Goal: Transaction & Acquisition: Purchase product/service

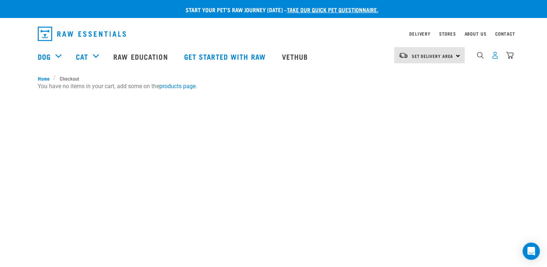
click at [492, 59] on img "dropdown navigation" at bounding box center [495, 55] width 8 height 8
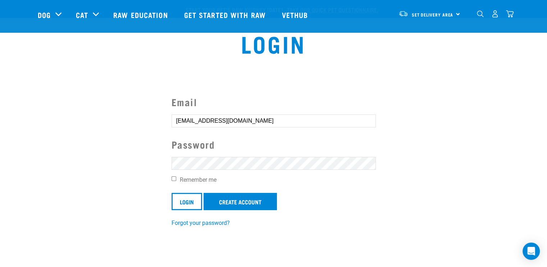
scroll to position [72, 0]
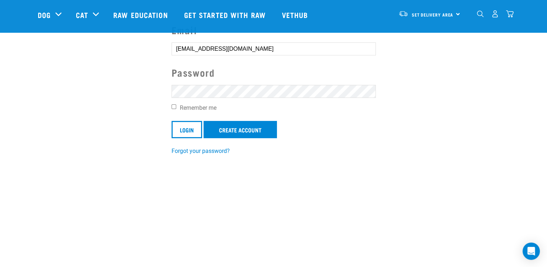
click at [188, 162] on section "Email laylasyou@gmail.com Password Remember me Login Create Account Forgot your…" at bounding box center [273, 84] width 547 height 160
click at [179, 107] on label "Remember me" at bounding box center [273, 108] width 204 height 9
click at [176, 107] on input "Remember me" at bounding box center [173, 106] width 5 height 5
checkbox input "true"
click at [184, 129] on input "Login" at bounding box center [186, 129] width 31 height 17
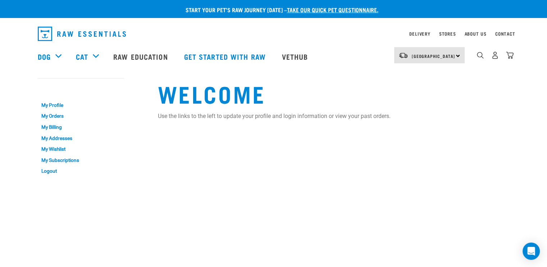
click at [144, 137] on div "My Account My Profile My Orders My Billing My Addresses My Wishlist My Subscrip…" at bounding box center [93, 127] width 120 height 114
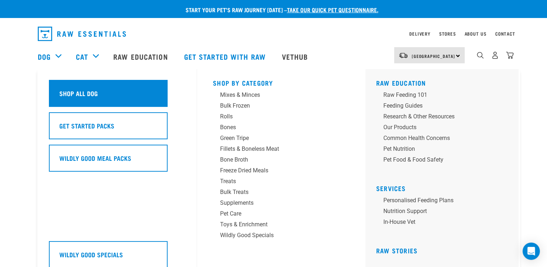
click at [71, 100] on div "Shop All Dog" at bounding box center [108, 93] width 119 height 27
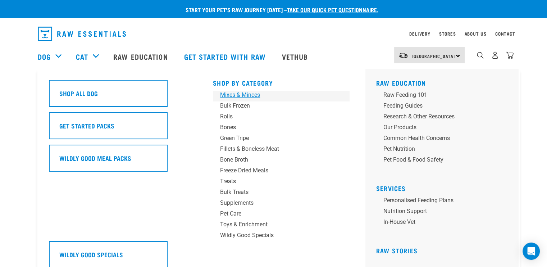
click at [230, 93] on div "Mixes & Minces" at bounding box center [276, 95] width 112 height 9
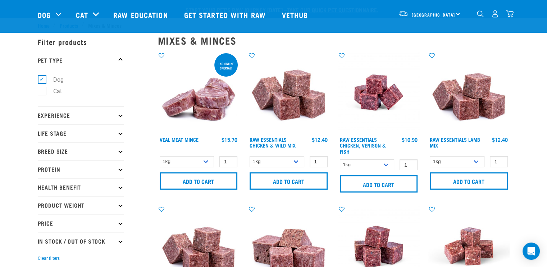
scroll to position [36, 0]
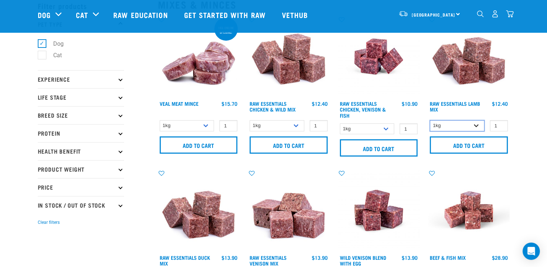
click at [459, 122] on select "1kg 3kg Bulk (10kg)" at bounding box center [457, 125] width 55 height 11
select select "24"
click at [430, 120] on select "1kg 3kg Bulk (10kg)" at bounding box center [457, 125] width 55 height 11
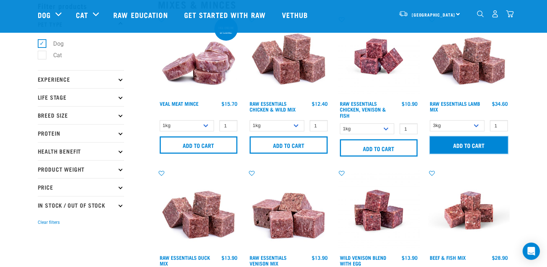
click at [445, 143] on input "Add to cart" at bounding box center [469, 144] width 78 height 17
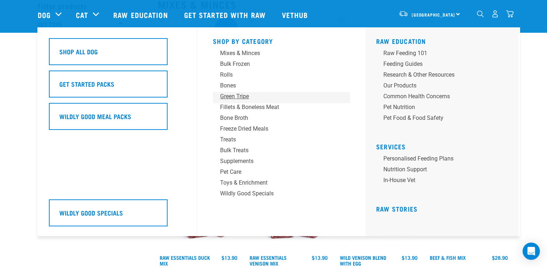
click at [247, 96] on div "Green Tripe" at bounding box center [276, 96] width 112 height 9
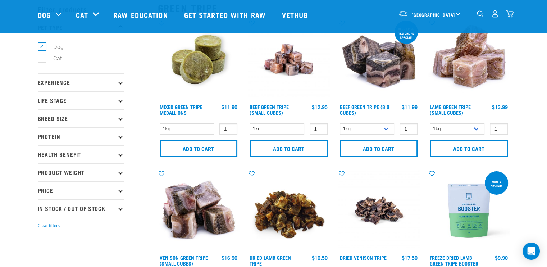
scroll to position [36, 0]
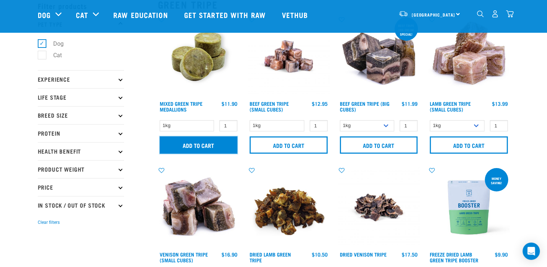
click at [182, 148] on input "Add to cart" at bounding box center [199, 144] width 78 height 17
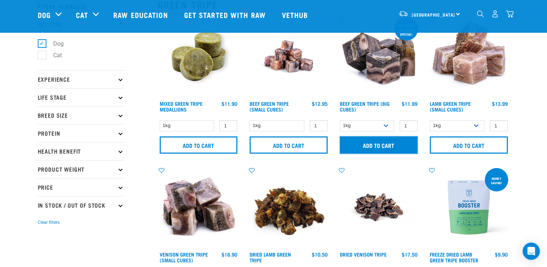
click at [371, 143] on input "Add to cart" at bounding box center [379, 144] width 78 height 17
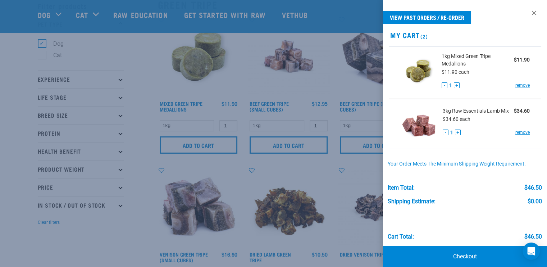
click at [324, 88] on div at bounding box center [273, 133] width 547 height 267
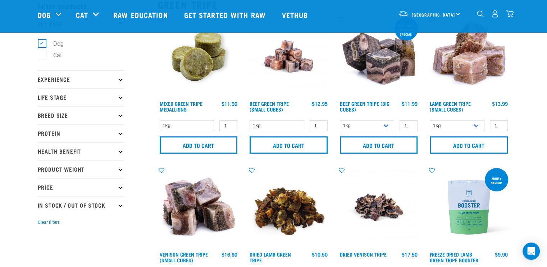
click at [495, 15] on img "dropdown navigation" at bounding box center [495, 14] width 8 height 8
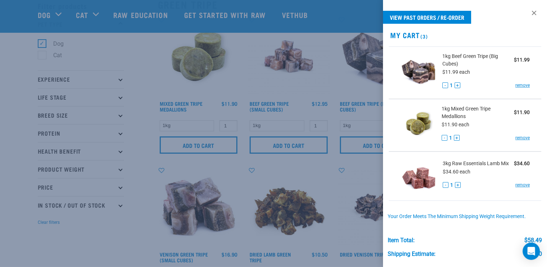
click at [240, 29] on div at bounding box center [273, 133] width 547 height 267
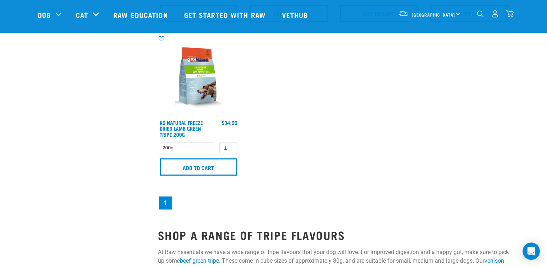
scroll to position [220, 0]
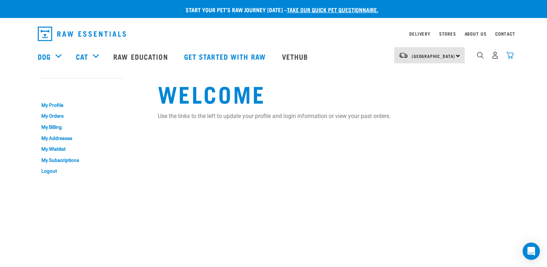
click at [511, 59] on img "dropdown navigation" at bounding box center [510, 55] width 8 height 8
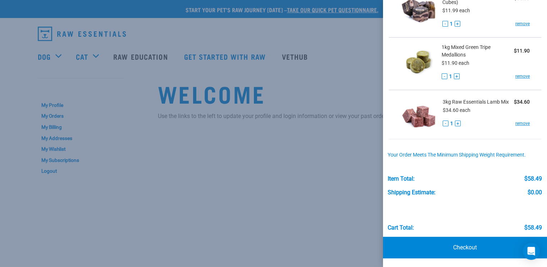
scroll to position [64, 0]
click at [475, 240] on link "Checkout" at bounding box center [465, 248] width 164 height 22
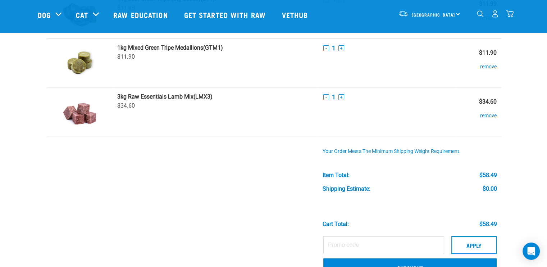
scroll to position [108, 0]
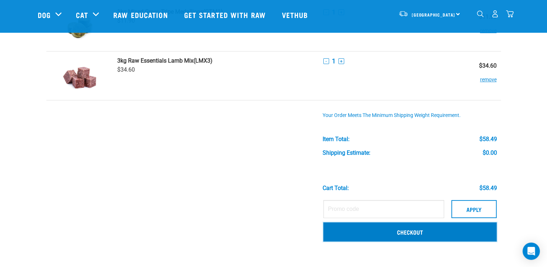
click at [465, 230] on link "Checkout" at bounding box center [409, 231] width 173 height 19
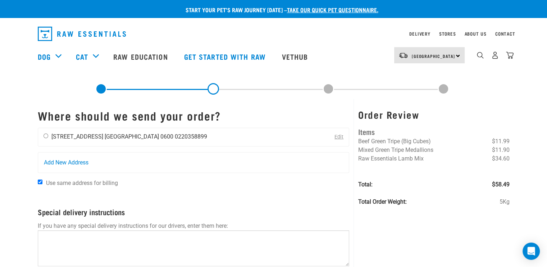
click at [153, 133] on li "[GEOGRAPHIC_DATA] 0600" at bounding box center [139, 136] width 69 height 7
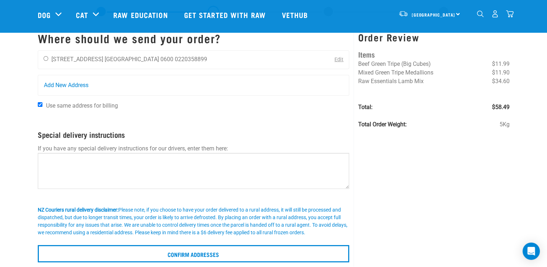
scroll to position [36, 0]
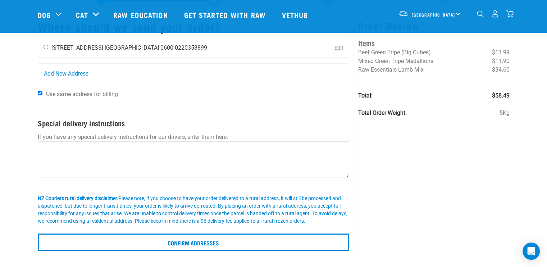
click at [45, 47] on input "radio" at bounding box center [45, 47] width 5 height 5
radio input "true"
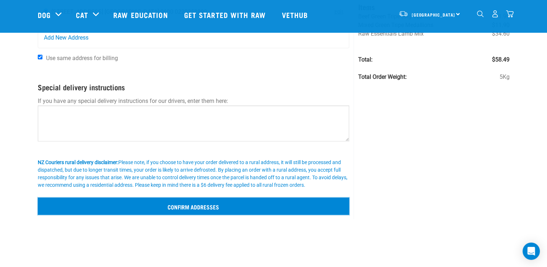
click at [171, 201] on input "Confirm addresses" at bounding box center [194, 205] width 312 height 17
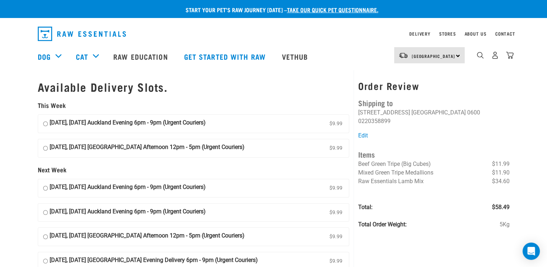
click at [162, 126] on strong "[DATE], [DATE] Auckland Evening 6pm - 9pm (Urgent Couriers)" at bounding box center [128, 123] width 156 height 11
click at [48, 126] on input "[DATE], [DATE] Auckland Evening 6pm - 9pm (Urgent Couriers) $9.99" at bounding box center [45, 123] width 5 height 11
radio input "true"
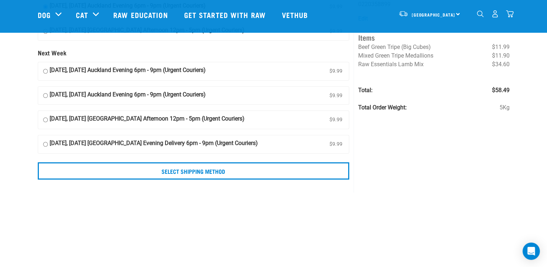
scroll to position [72, 0]
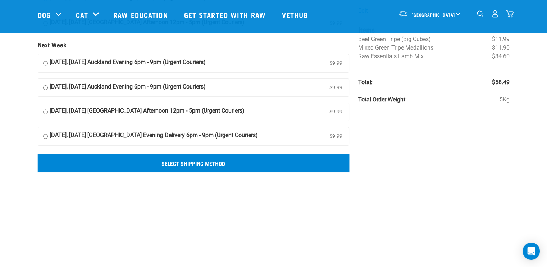
click at [205, 164] on input "Select Shipping Method" at bounding box center [194, 162] width 312 height 17
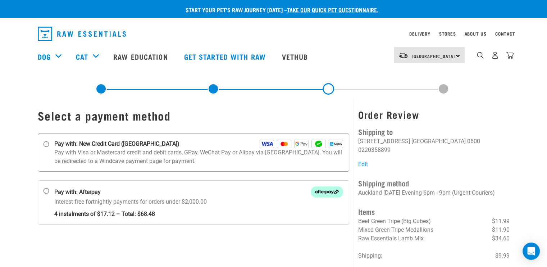
click at [199, 155] on p "Pay with Visa or Mastercard credit and debit cards, GPay, WeChat Pay or Alipay …" at bounding box center [198, 156] width 289 height 17
click at [49, 147] on input "Pay with: New Credit Card ([GEOGRAPHIC_DATA])" at bounding box center [46, 144] width 6 height 6
radio input "true"
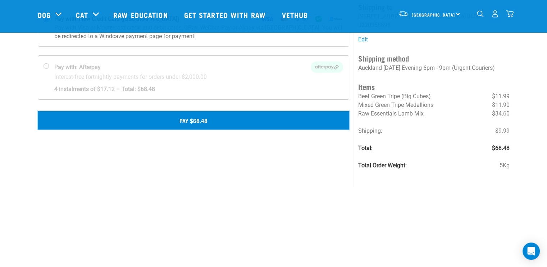
click at [162, 126] on button "Pay $68.48" at bounding box center [194, 120] width 312 height 18
